Goal: Task Accomplishment & Management: Manage account settings

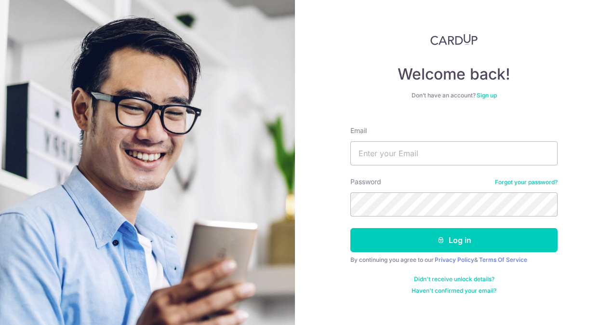
type input "[EMAIL_ADDRESS][DOMAIN_NAME]"
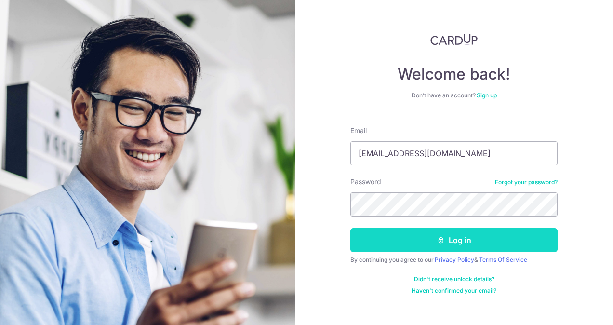
click at [424, 246] on button "Log in" at bounding box center [453, 240] width 207 height 24
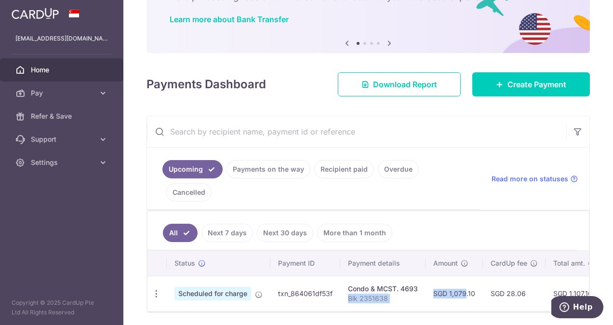
drag, startPoint x: 387, startPoint y: 284, endPoint x: 452, endPoint y: 281, distance: 65.1
click at [452, 281] on tr "Update payment Cancel payment Scheduled for charge txn_864061df53f Condo & MCST…" at bounding box center [471, 293] width 649 height 35
